Goal: Find specific page/section: Find specific page/section

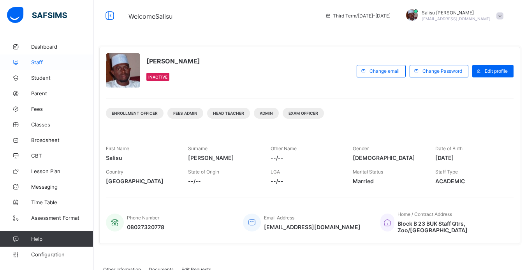
click at [47, 61] on span "Staff" at bounding box center [62, 62] width 62 height 6
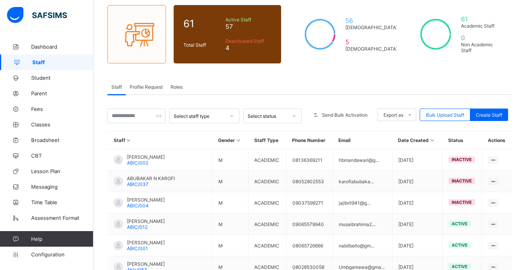
scroll to position [60, 0]
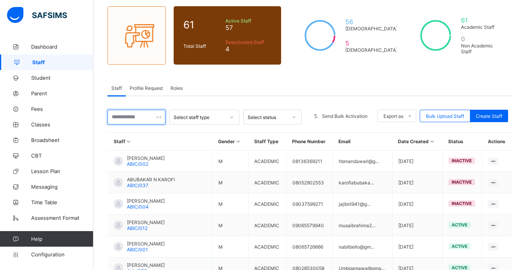
click at [157, 118] on input "text" at bounding box center [136, 117] width 58 height 15
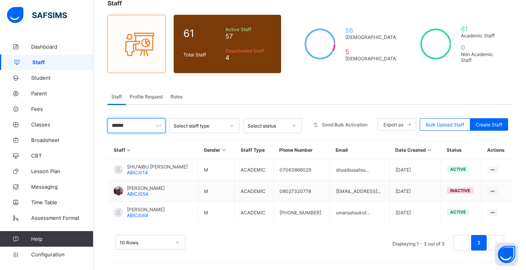
scroll to position [51, 0]
type input "*"
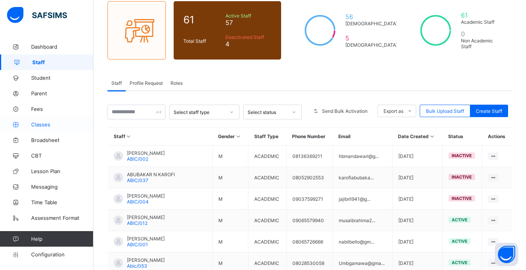
click at [51, 124] on span "Classes" at bounding box center [62, 124] width 62 height 6
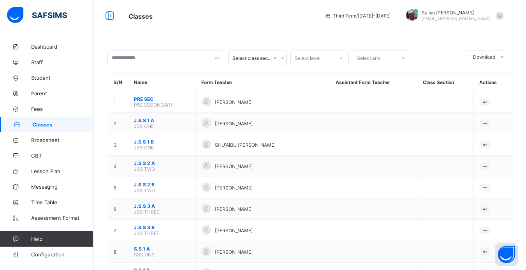
click at [503, 18] on span at bounding box center [499, 15] width 7 height 7
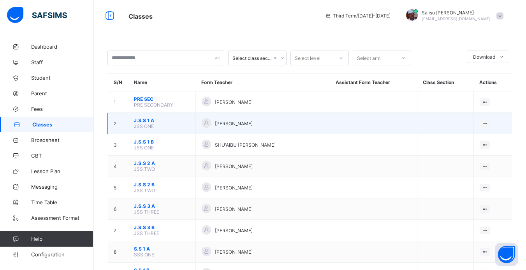
click at [144, 121] on span "J.S.S 1 A" at bounding box center [162, 121] width 56 height 6
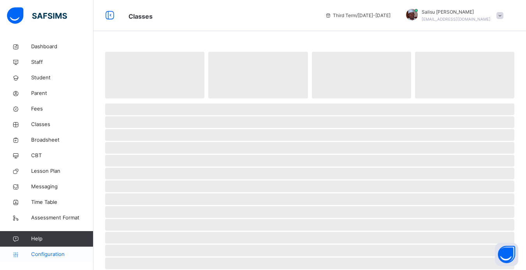
click at [56, 252] on span "Configuration" at bounding box center [62, 255] width 62 height 8
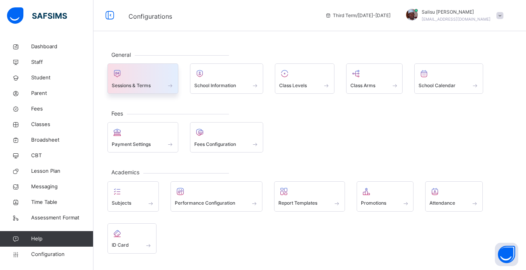
click at [156, 84] on div "Sessions & Terms" at bounding box center [143, 85] width 62 height 8
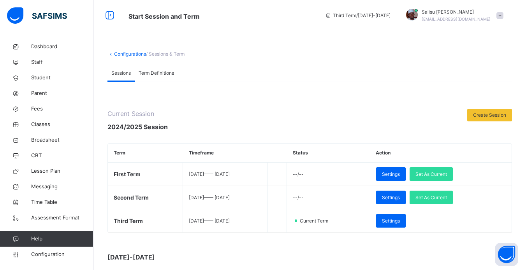
click at [503, 17] on span at bounding box center [499, 15] width 7 height 7
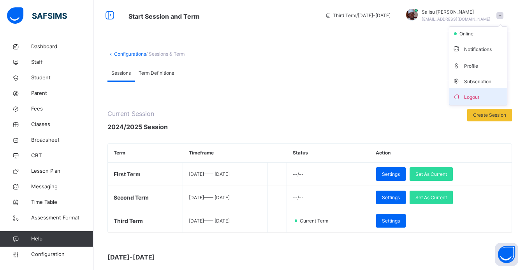
click at [460, 94] on icon at bounding box center [456, 96] width 8 height 7
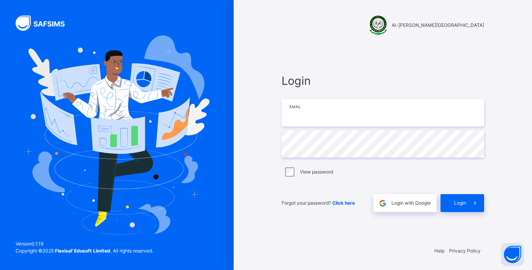
type input "**********"
